Goal: Task Accomplishment & Management: Use online tool/utility

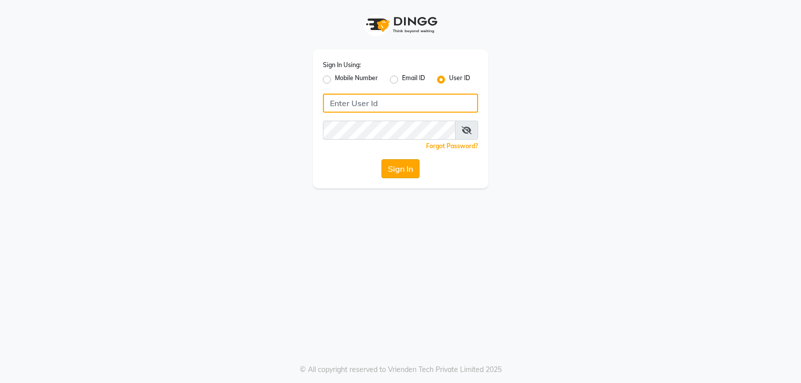
type input "[PERSON_NAME]"
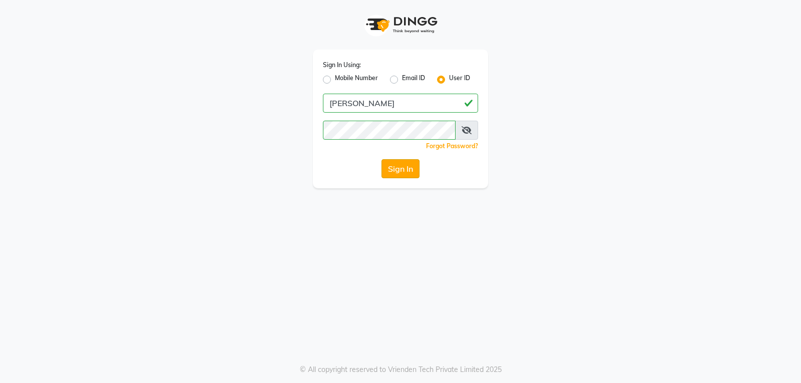
click at [373, 166] on button "Sign In" at bounding box center [400, 168] width 38 height 19
click at [373, 166] on div "Sign In" at bounding box center [400, 168] width 155 height 19
